Goal: Find contact information: Find contact information

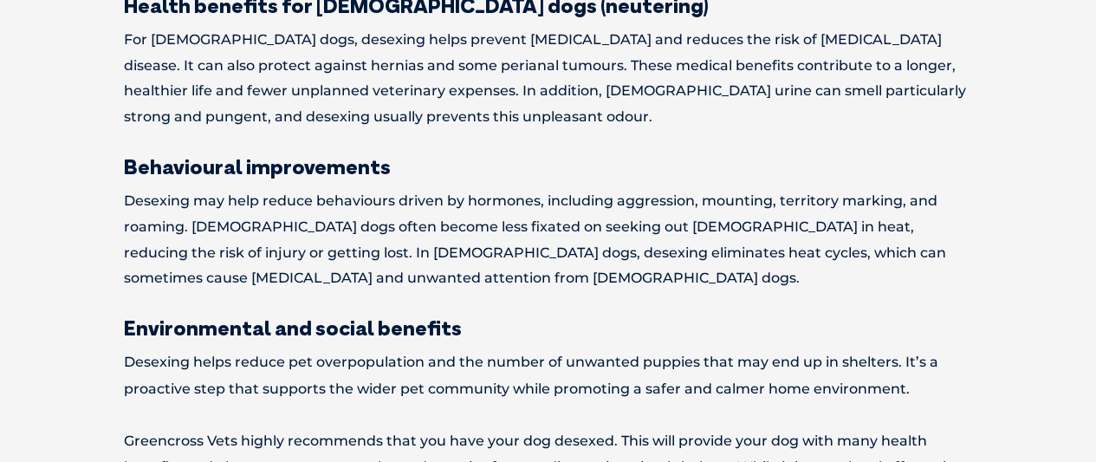
scroll to position [1227, 0]
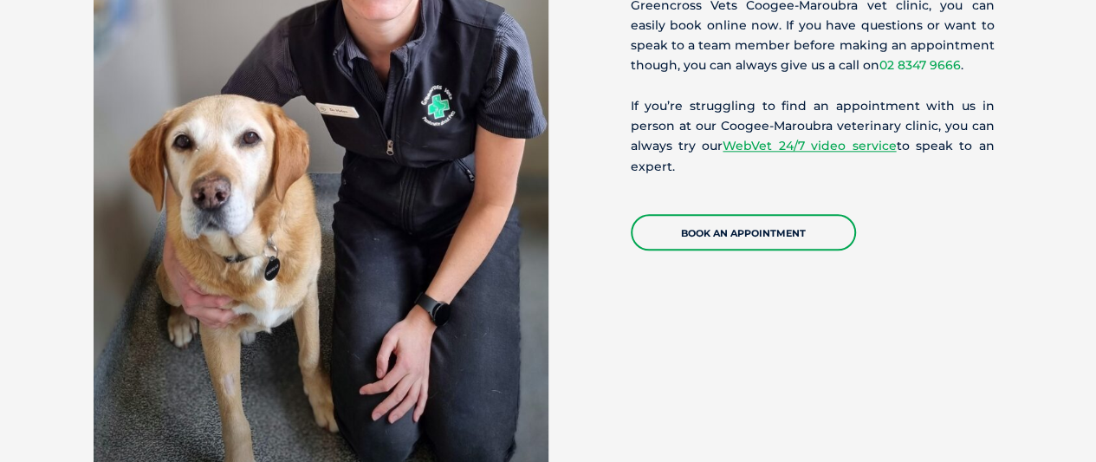
scroll to position [4219, 0]
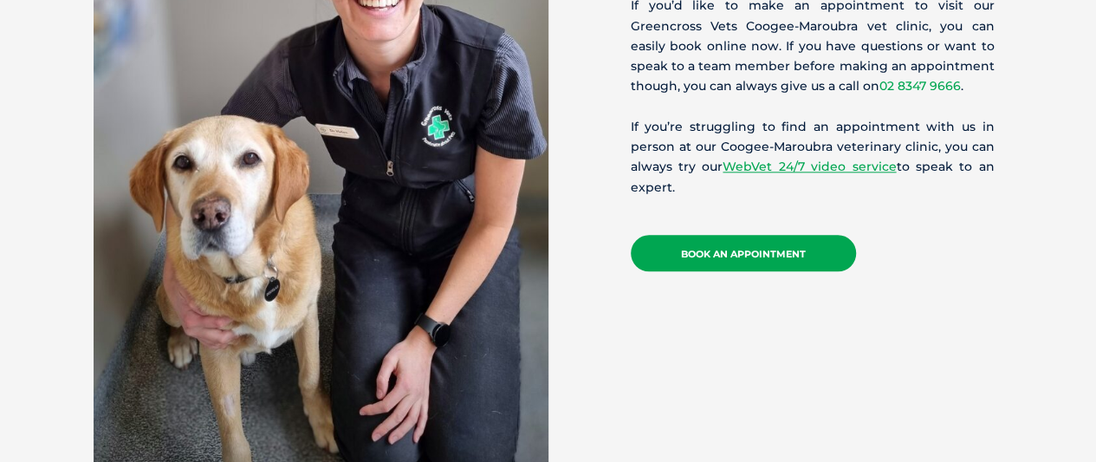
click at [718, 235] on link "Book An Appointment" at bounding box center [743, 253] width 225 height 36
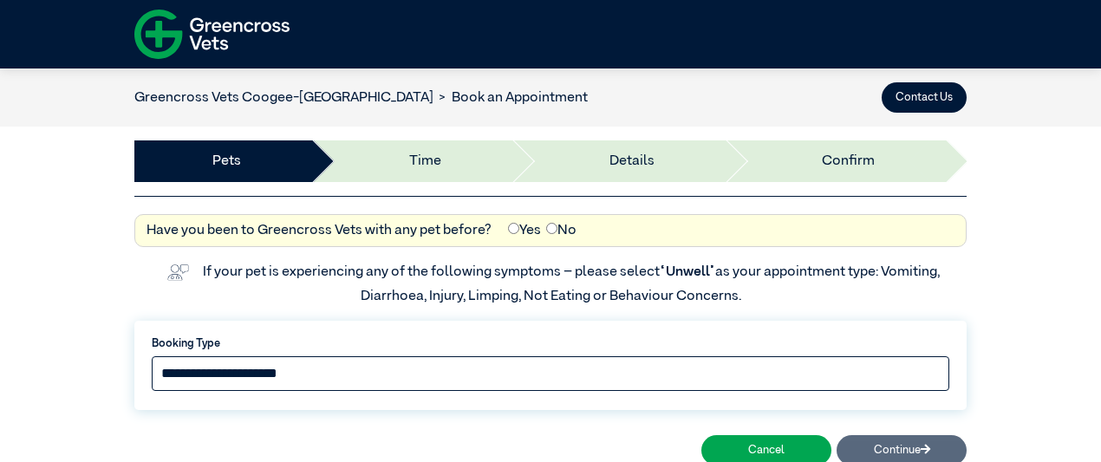
click at [591, 373] on select "**********" at bounding box center [550, 373] width 797 height 35
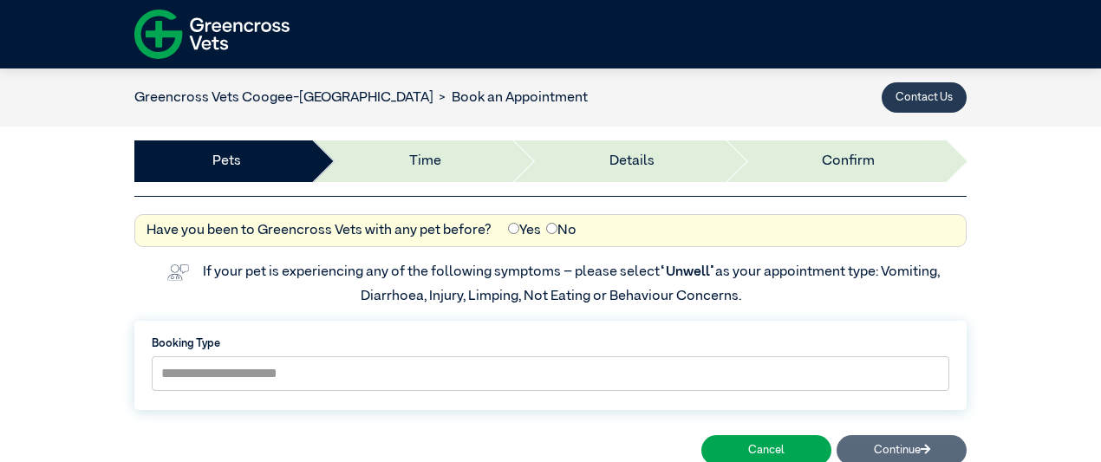
click at [916, 93] on button "Contact Us" at bounding box center [923, 97] width 85 height 30
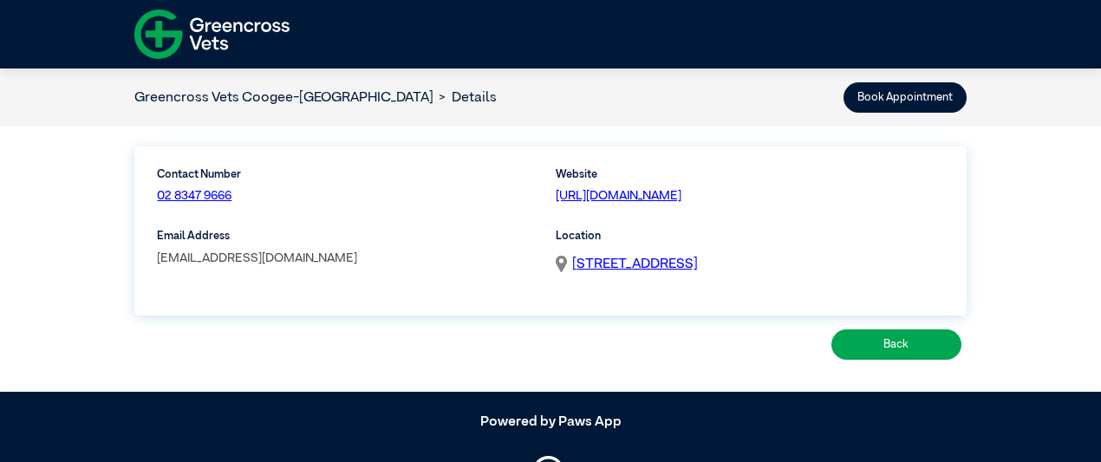
click at [357, 261] on link "[EMAIL_ADDRESS][DOMAIN_NAME]" at bounding box center [257, 258] width 200 height 12
drag, startPoint x: 421, startPoint y: 257, endPoint x: 126, endPoint y: 250, distance: 295.6
click at [126, 250] on div "Contact Number 02 8347 9666 Website [URL][DOMAIN_NAME] Email Address [EMAIL_ADD…" at bounding box center [550, 231] width 848 height 175
copy link "[EMAIL_ADDRESS][DOMAIN_NAME]"
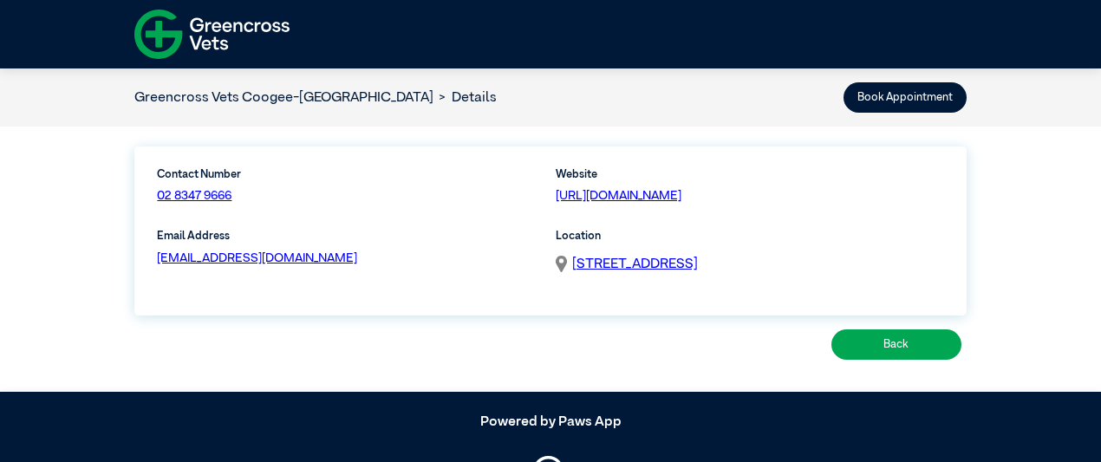
click at [419, 261] on p "[EMAIL_ADDRESS][DOMAIN_NAME]" at bounding box center [350, 259] width 387 height 19
drag, startPoint x: 419, startPoint y: 261, endPoint x: 154, endPoint y: 287, distance: 266.4
click at [154, 287] on div "Email Address [EMAIL_ADDRESS][DOMAIN_NAME]" at bounding box center [351, 262] width 399 height 68
copy link "[EMAIL_ADDRESS][DOMAIN_NAME]"
